Goal: Task Accomplishment & Management: Use online tool/utility

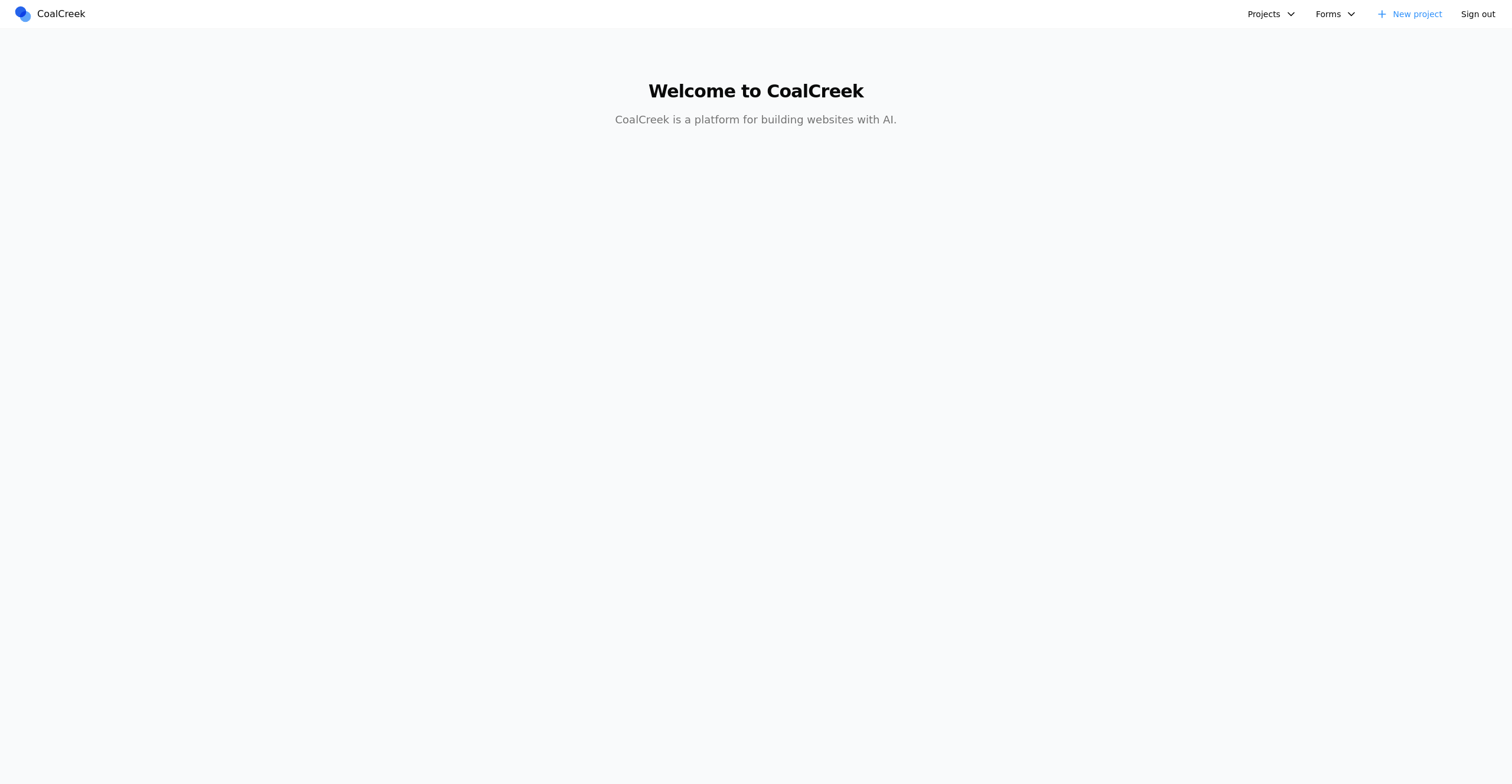
click at [1281, 7] on button "Projects" at bounding box center [1272, 14] width 63 height 19
click at [1327, 100] on link "Physiotherapist" at bounding box center [1304, 101] width 110 height 20
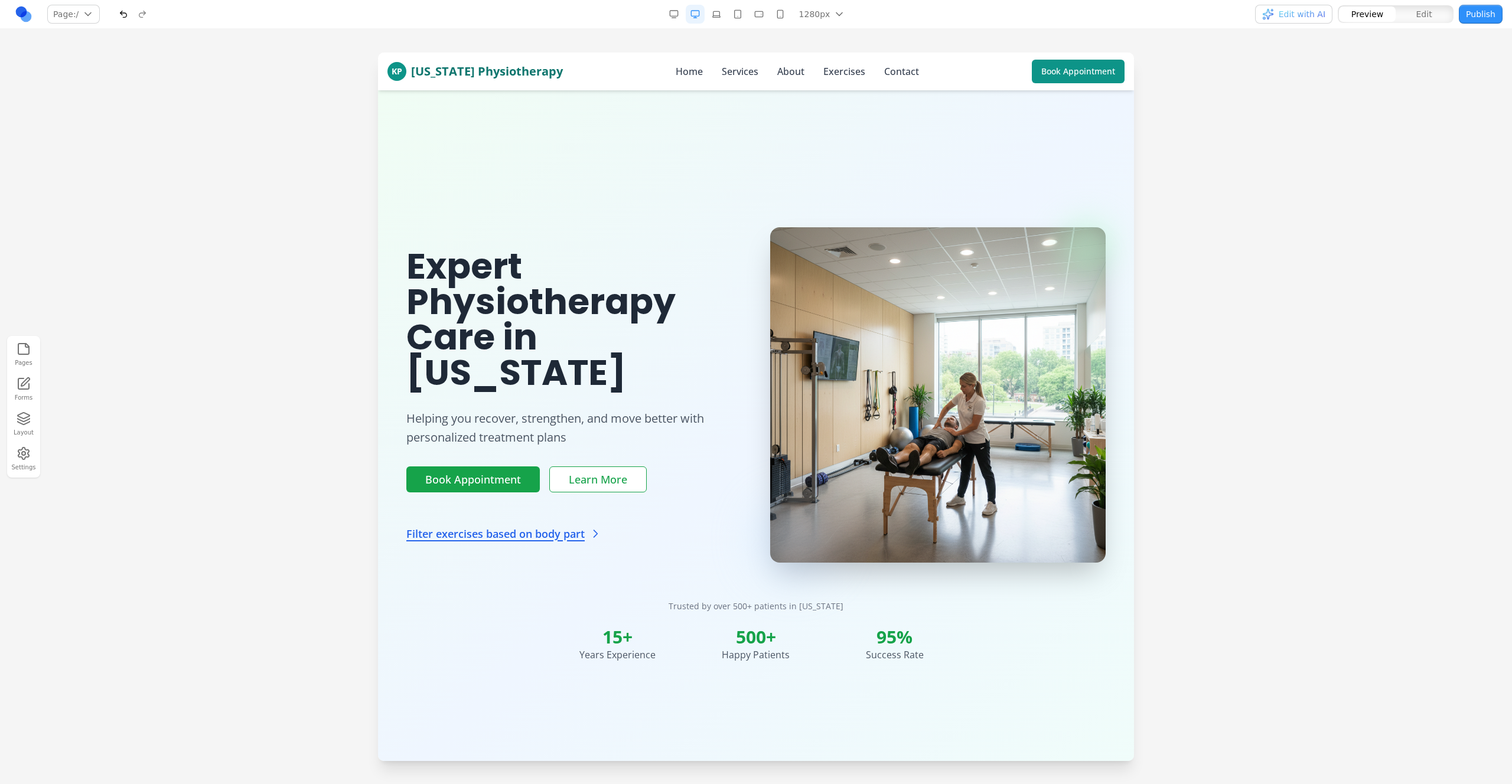
click at [23, 7] on link at bounding box center [24, 14] width 19 height 19
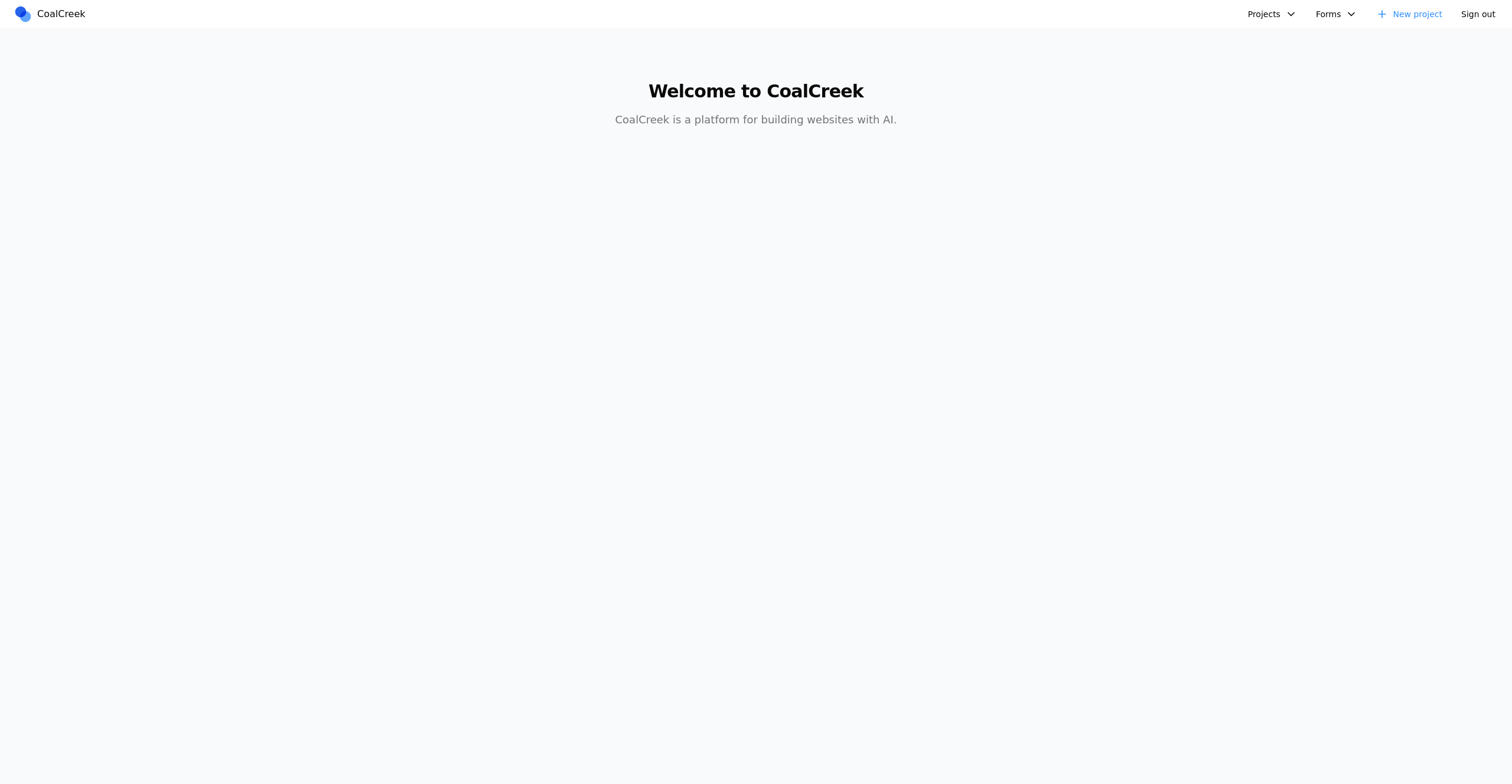
click at [1275, 17] on button "Projects" at bounding box center [1272, 14] width 63 height 19
click at [1295, 177] on link "Golftopia" at bounding box center [1304, 176] width 110 height 20
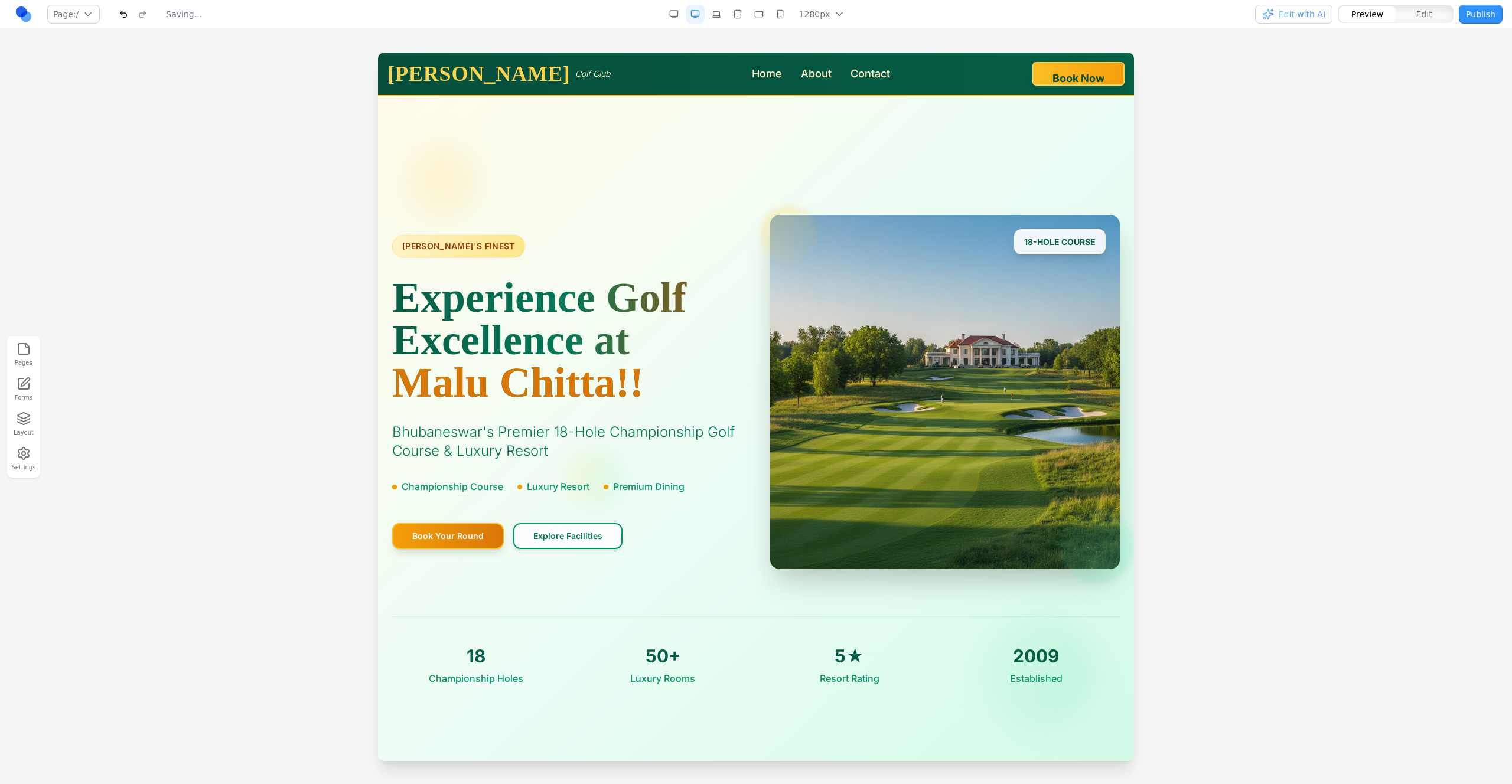
click at [1488, 13] on button "Publish" at bounding box center [1480, 14] width 44 height 19
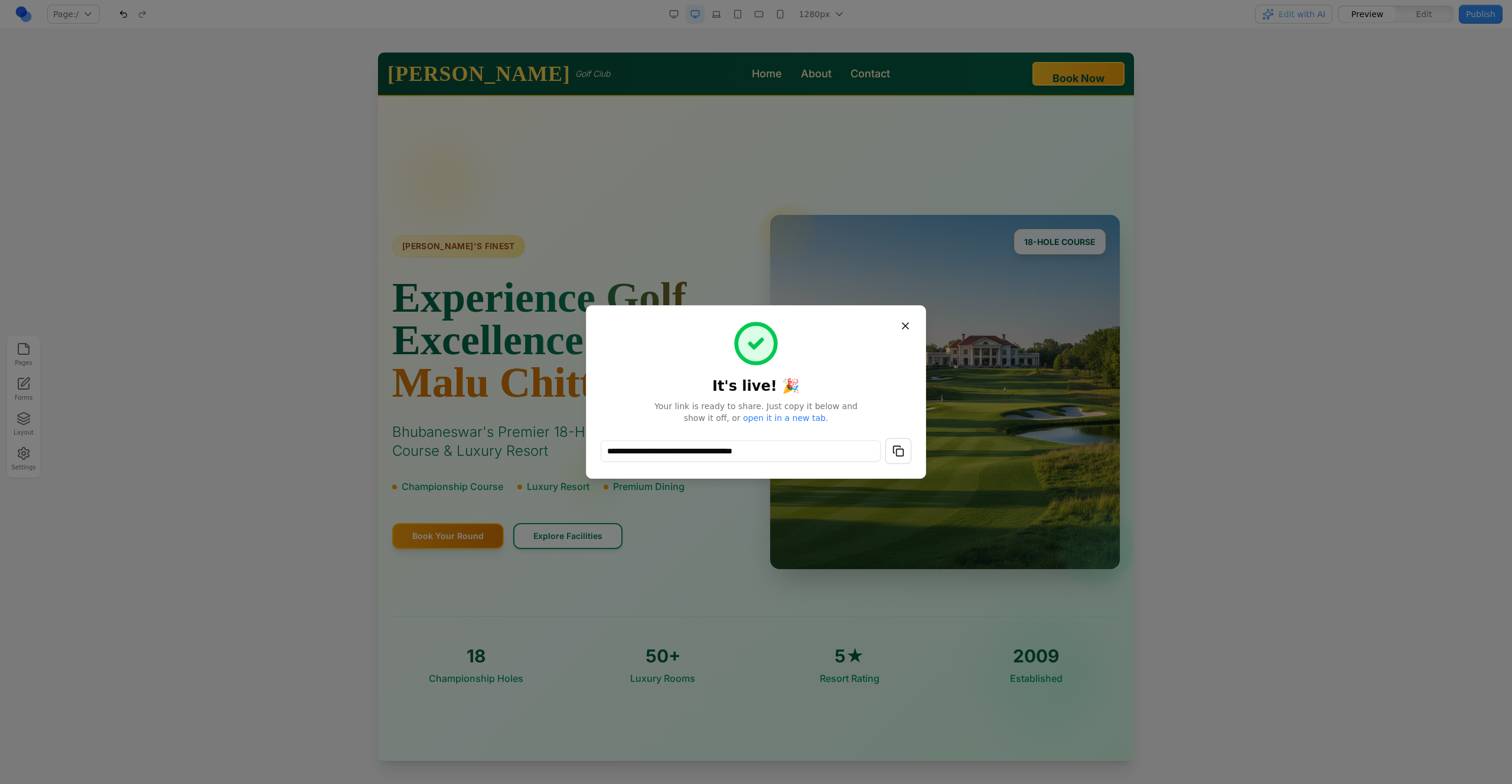
click at [792, 418] on link "open it in a new tab." at bounding box center [785, 418] width 85 height 9
click at [1111, 415] on div at bounding box center [756, 392] width 1512 height 784
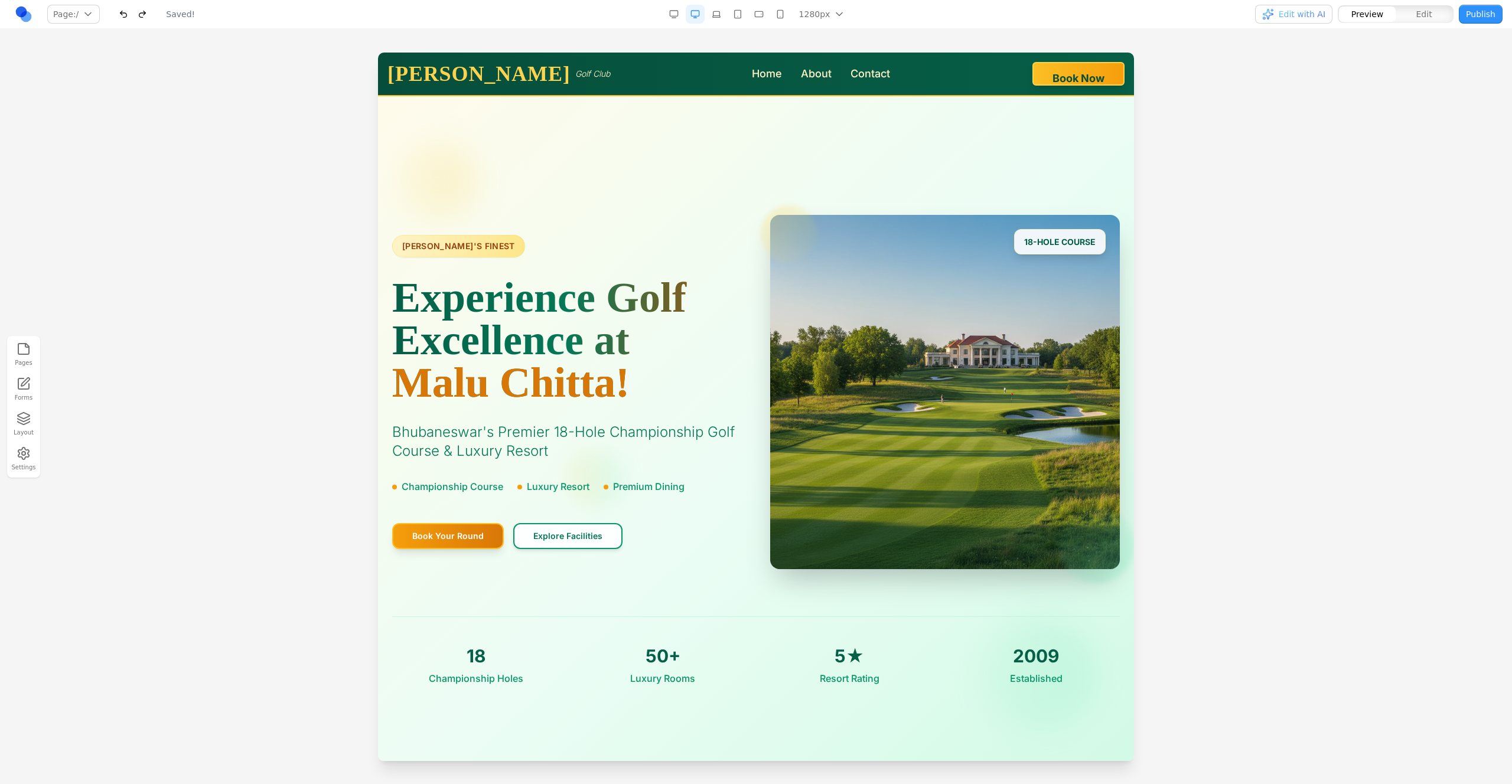
click at [1475, 15] on button "Publish" at bounding box center [1480, 14] width 44 height 19
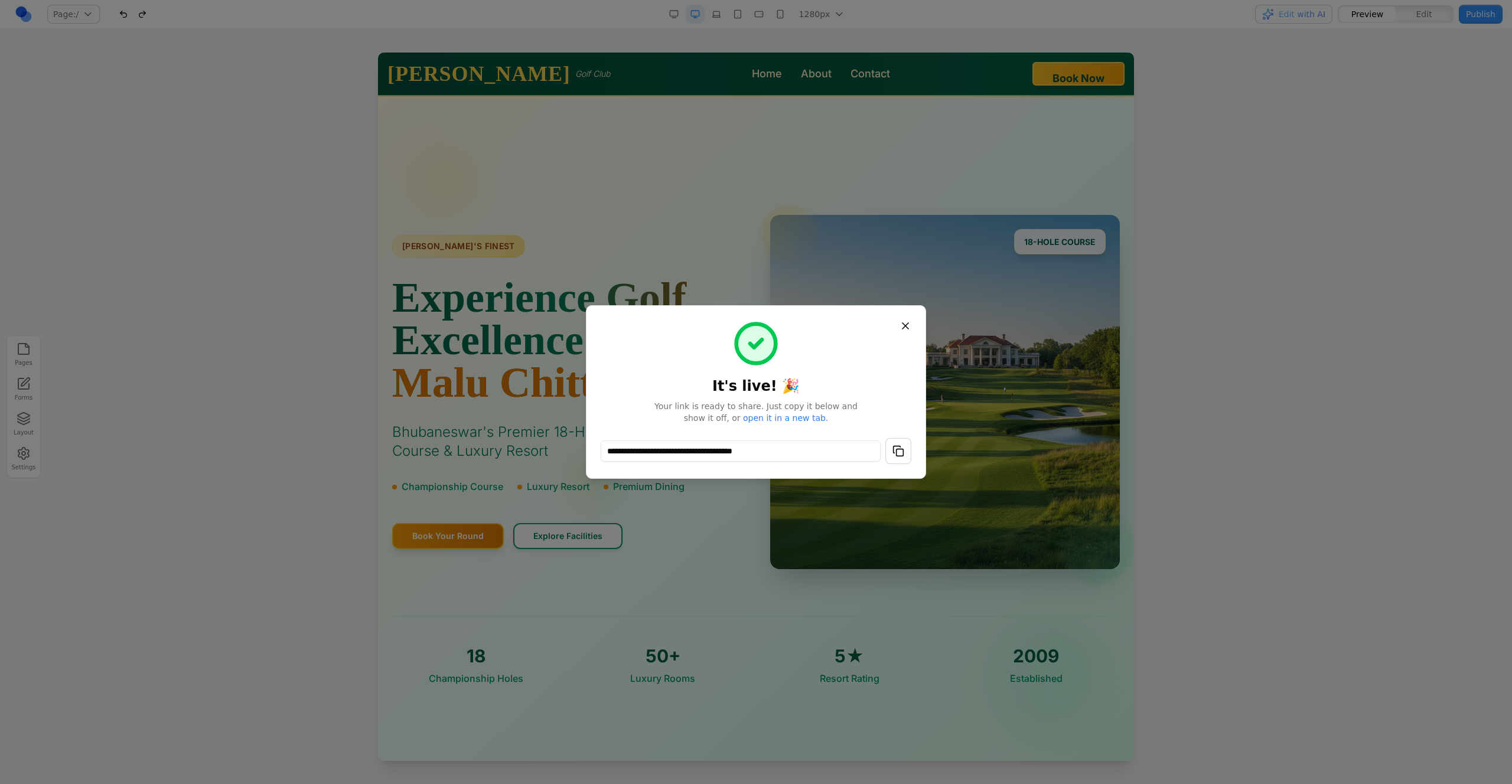
click at [781, 418] on link "open it in a new tab." at bounding box center [785, 418] width 85 height 9
click at [1071, 395] on div at bounding box center [756, 392] width 1512 height 784
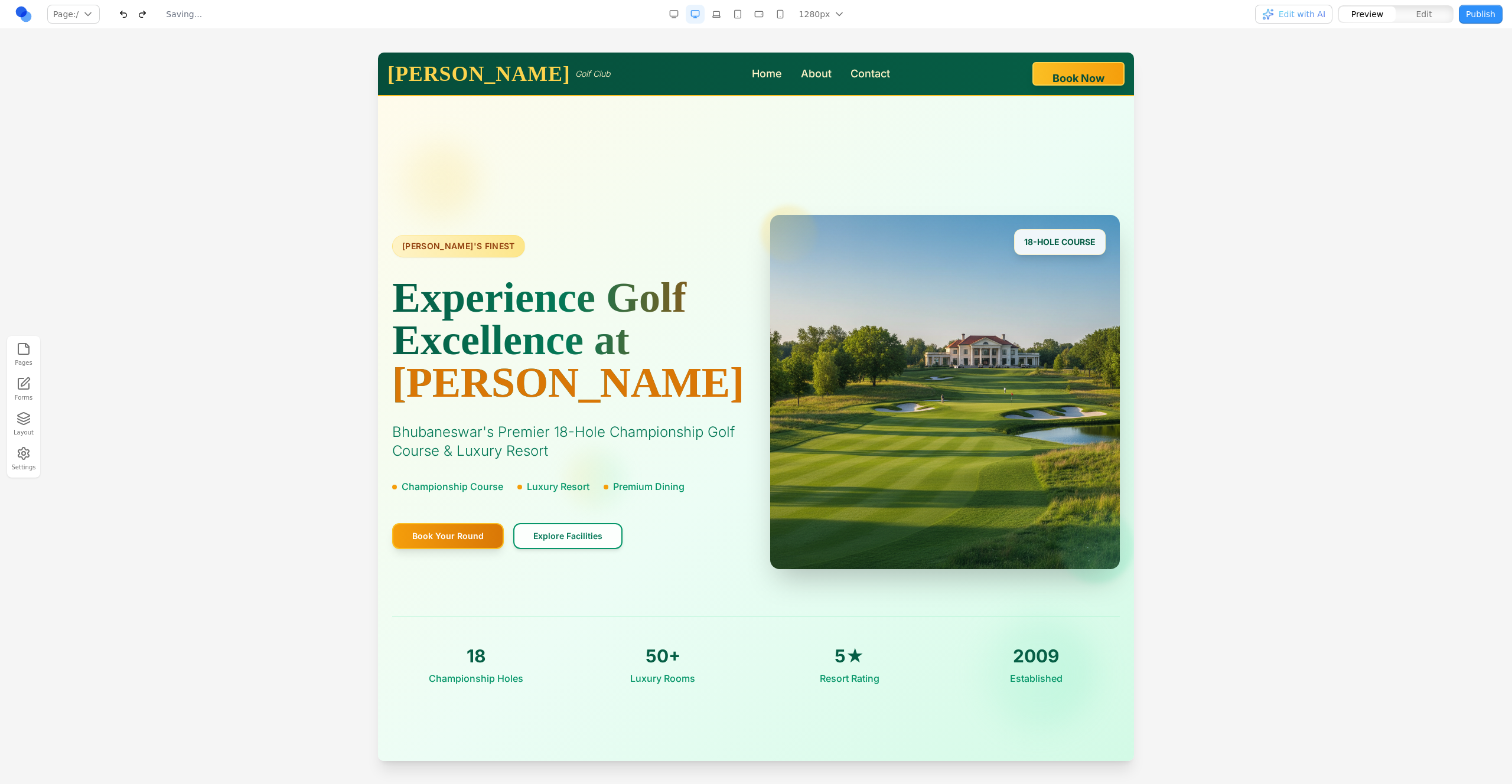
click at [1481, 17] on button "Publish" at bounding box center [1480, 14] width 44 height 19
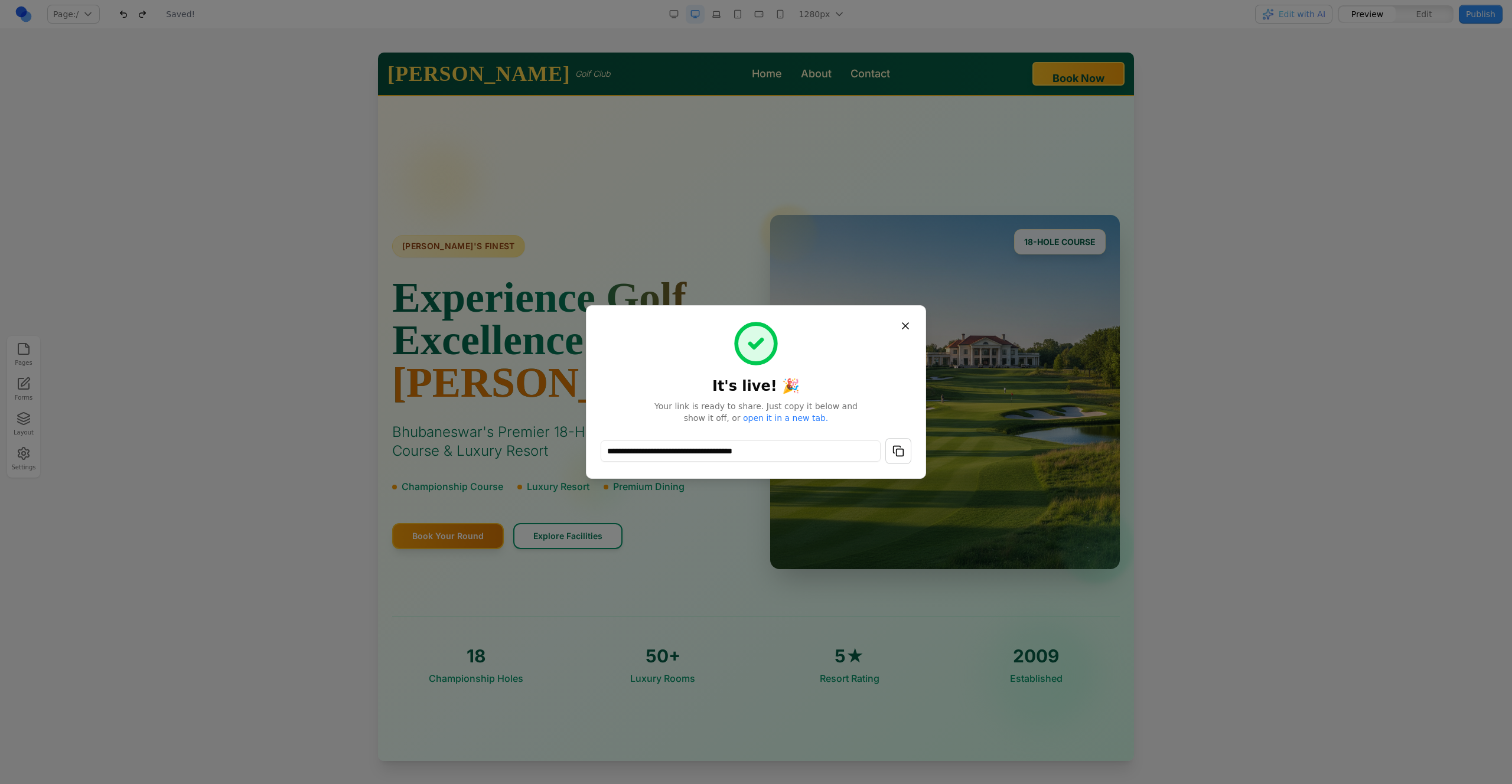
click at [766, 403] on span "Your link is ready to share. Just copy it below and show it off, or open it in …" at bounding box center [756, 412] width 227 height 24
click at [769, 417] on link "open it in a new tab." at bounding box center [785, 418] width 85 height 9
drag, startPoint x: 119, startPoint y: 208, endPoint x: 73, endPoint y: 80, distance: 136.0
click at [119, 199] on div at bounding box center [756, 392] width 1512 height 784
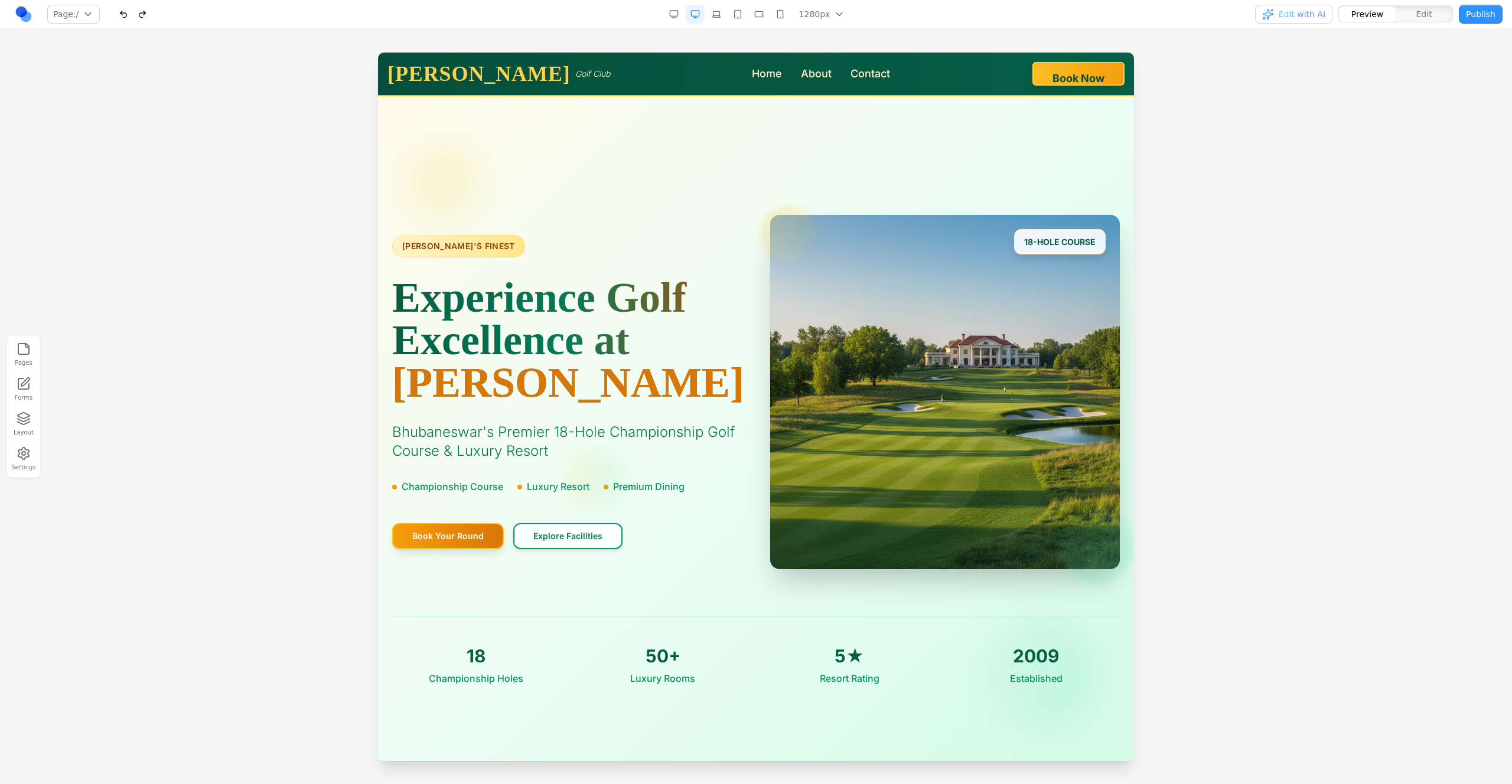
click at [29, 13] on link at bounding box center [24, 14] width 19 height 19
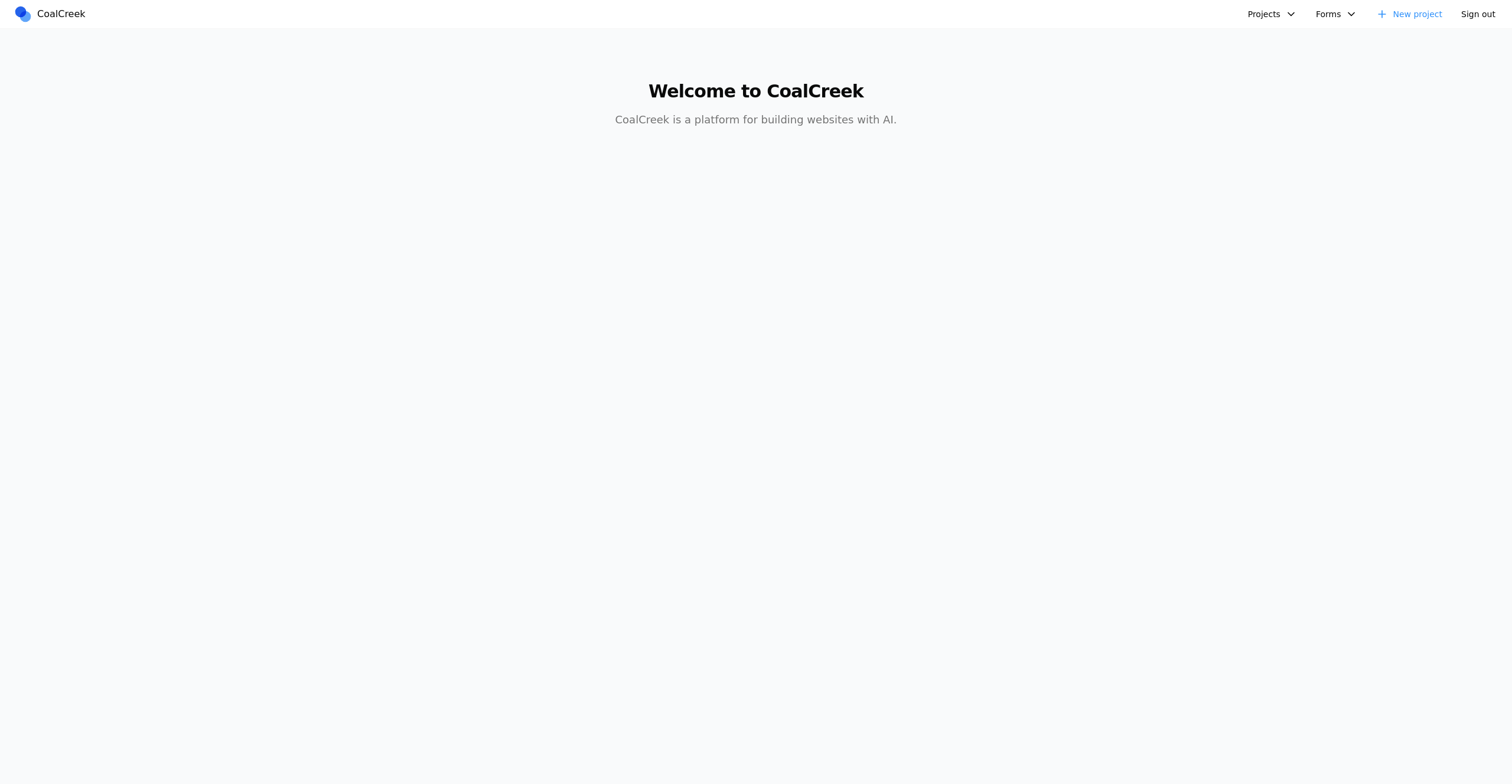
click at [1261, 22] on button "Projects" at bounding box center [1272, 14] width 63 height 19
click at [1298, 176] on link "mexican food site" at bounding box center [1304, 173] width 110 height 20
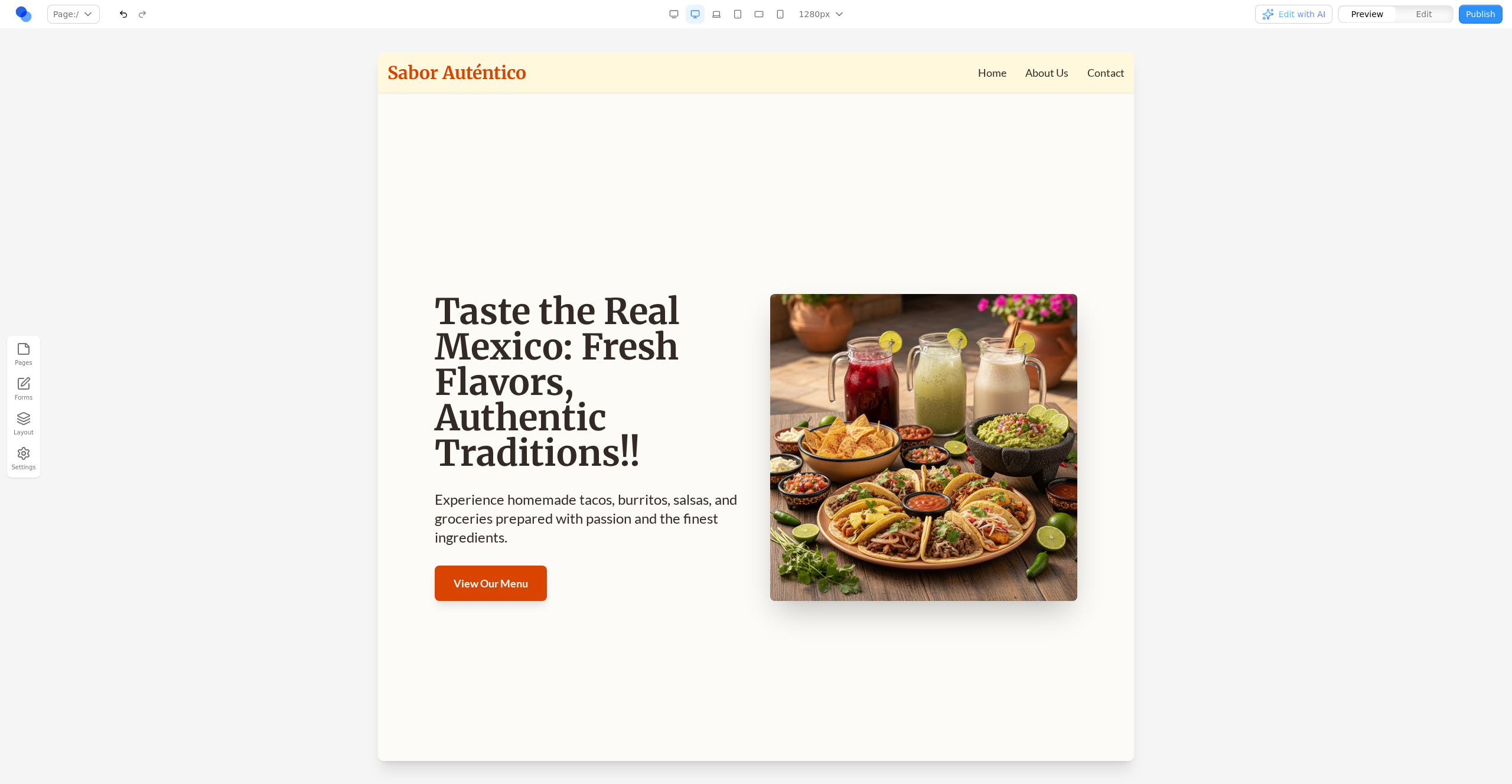
click at [1182, 421] on div at bounding box center [756, 418] width 1512 height 731
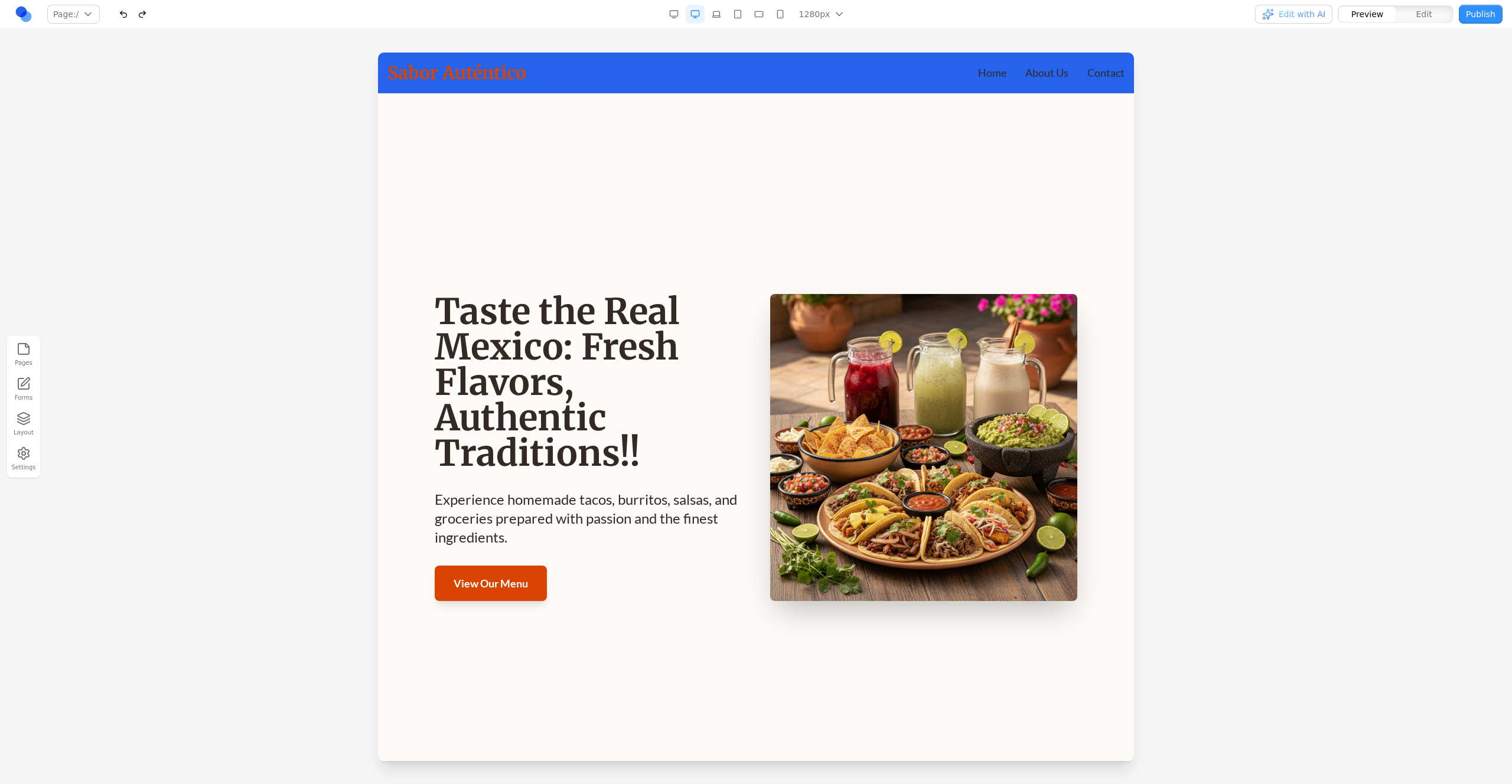
click at [1473, 14] on button "Publish" at bounding box center [1480, 14] width 44 height 19
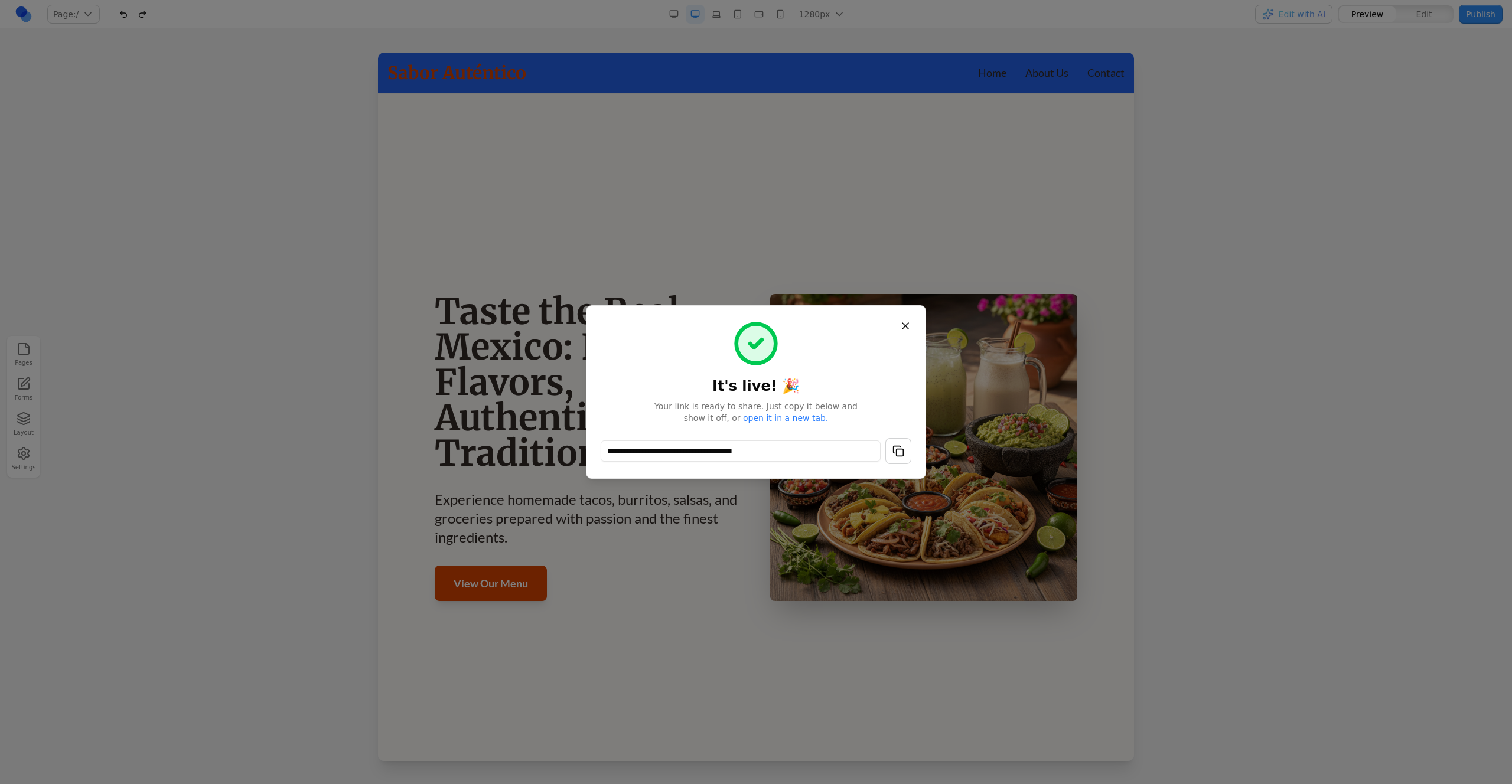
click at [772, 424] on div "**********" at bounding box center [756, 392] width 311 height 144
click at [777, 419] on link "open it in a new tab." at bounding box center [785, 418] width 85 height 9
click at [1130, 368] on div at bounding box center [756, 392] width 1512 height 784
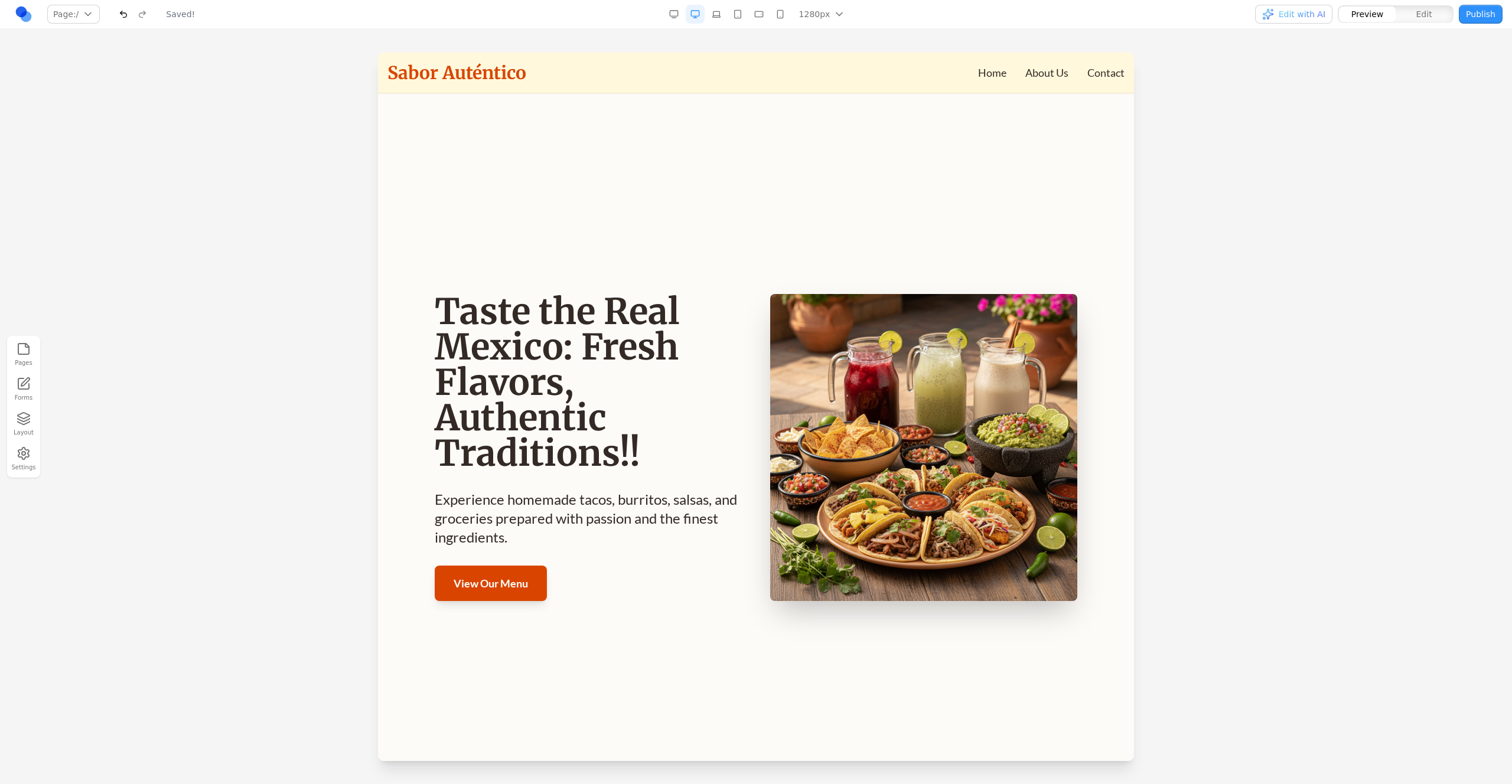
click at [1471, 19] on button "Publish" at bounding box center [1480, 14] width 44 height 19
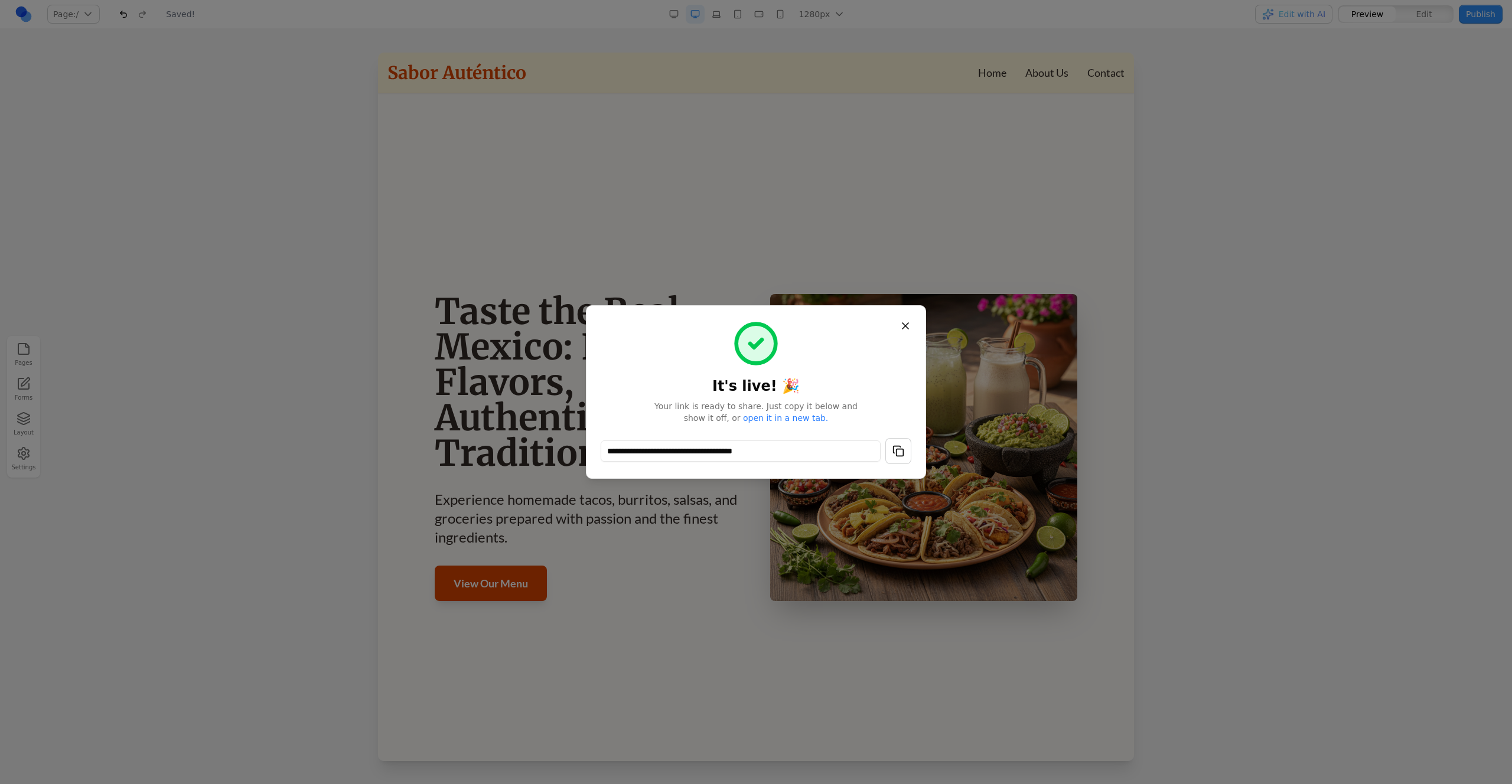
click at [771, 411] on span "Your link is ready to share. Just copy it below and show it off, or open it in …" at bounding box center [756, 412] width 227 height 24
click at [771, 415] on link "open it in a new tab." at bounding box center [785, 418] width 85 height 9
click at [1050, 348] on div at bounding box center [756, 392] width 1512 height 784
